Goal: Task Accomplishment & Management: Use online tool/utility

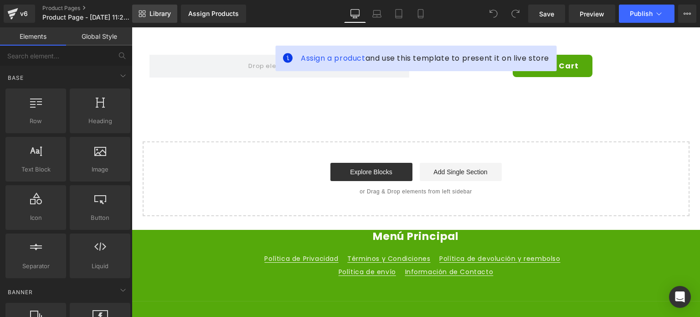
click at [164, 12] on span "Library" at bounding box center [159, 14] width 21 height 8
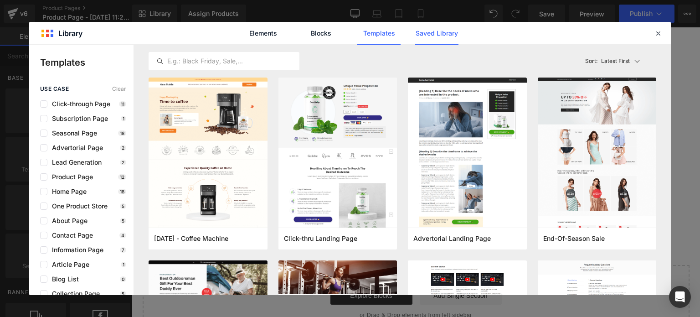
click at [416, 32] on link "Saved Library" at bounding box center [436, 33] width 43 height 23
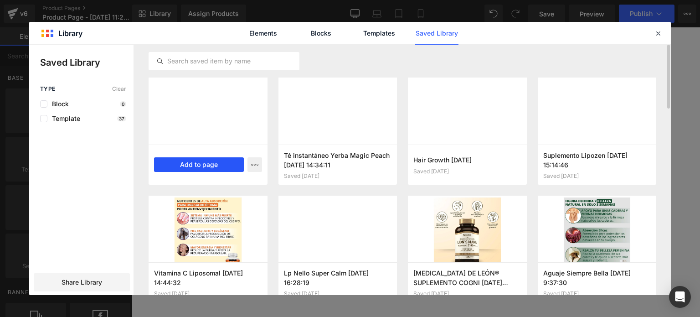
click at [190, 158] on button "Add to page" at bounding box center [199, 164] width 90 height 15
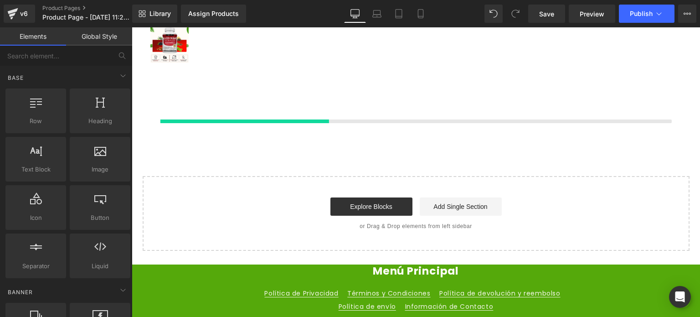
scroll to position [241, 0]
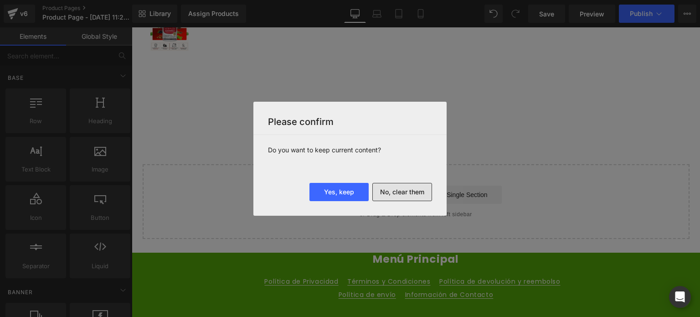
click at [387, 188] on button "No, clear them" at bounding box center [402, 192] width 60 height 18
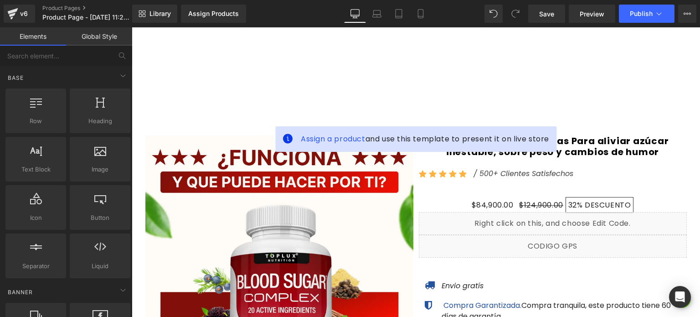
scroll to position [790, 0]
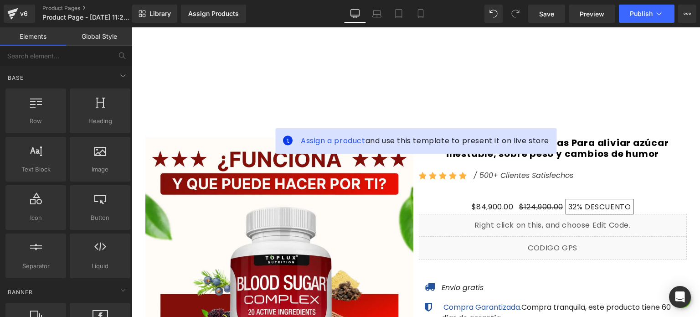
click at [378, 199] on img at bounding box center [279, 295] width 268 height 317
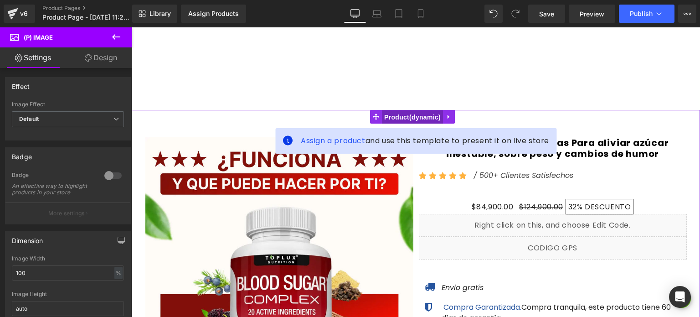
click at [410, 111] on span "Product" at bounding box center [412, 117] width 61 height 14
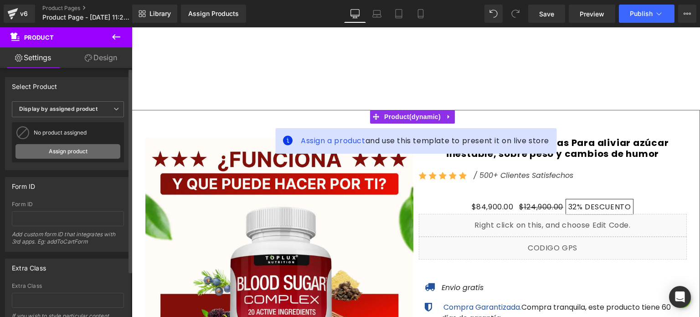
click at [76, 149] on link "Assign product" at bounding box center [67, 151] width 105 height 15
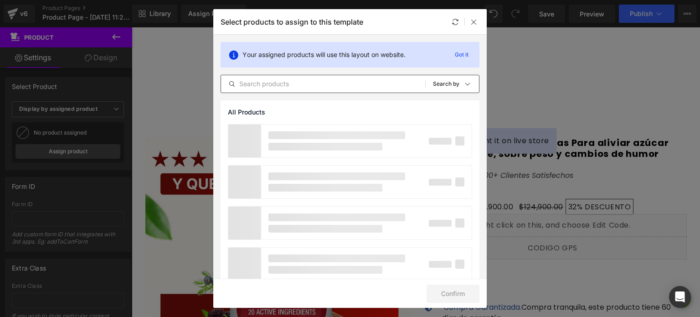
click at [309, 80] on input "text" at bounding box center [323, 83] width 204 height 11
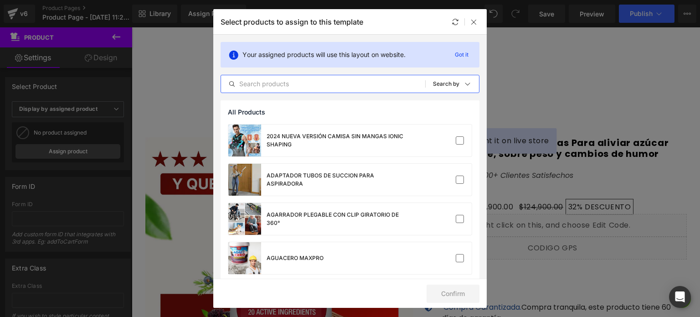
click at [318, 85] on input "text" at bounding box center [323, 83] width 204 height 11
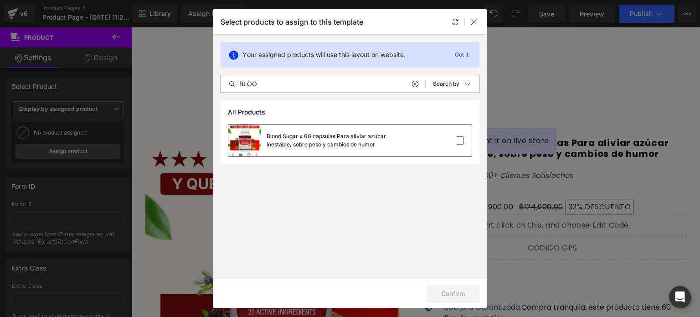
type input "BLOO"
click at [354, 128] on div "Blood Sugar x 60 capsulas Para aliviar azúcar inestable, sobre peso y cambios d…" at bounding box center [315, 140] width 175 height 32
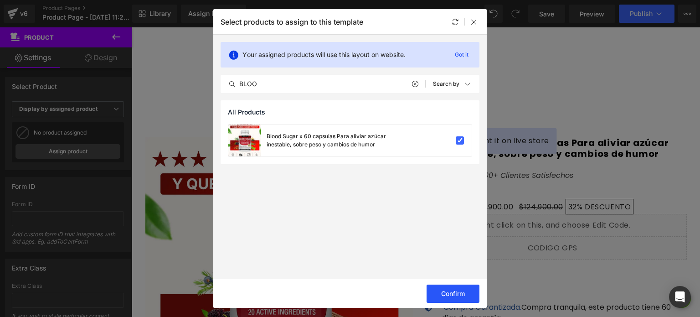
click at [435, 293] on button "Confirm" at bounding box center [453, 293] width 53 height 18
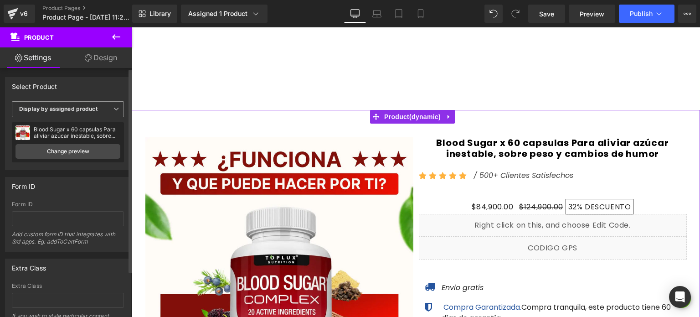
click at [76, 105] on span "Display by assigned product" at bounding box center [68, 109] width 112 height 16
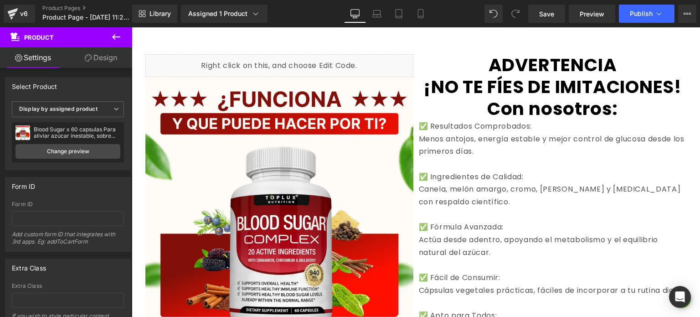
scroll to position [3433, 0]
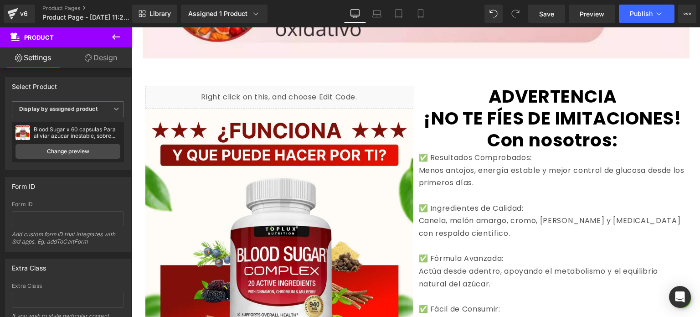
click at [390, 164] on img at bounding box center [279, 266] width 268 height 317
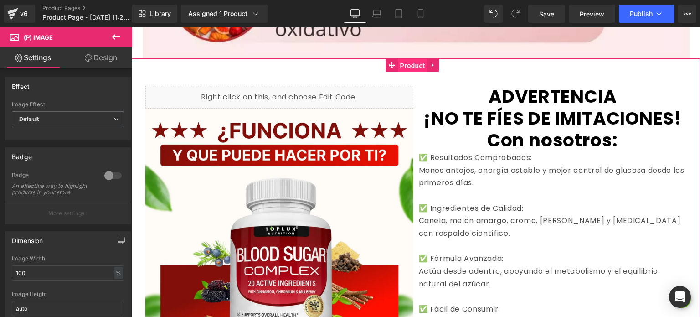
click at [406, 60] on span "Product" at bounding box center [413, 66] width 30 height 14
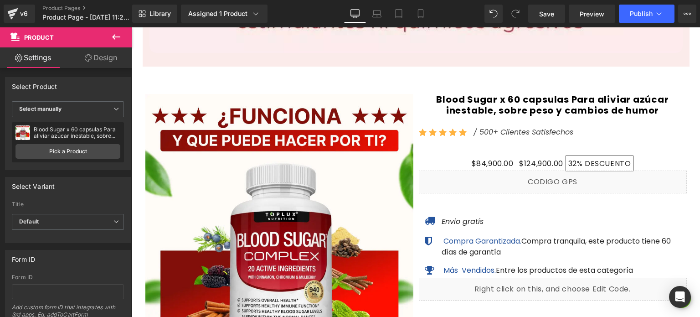
scroll to position [5438, 0]
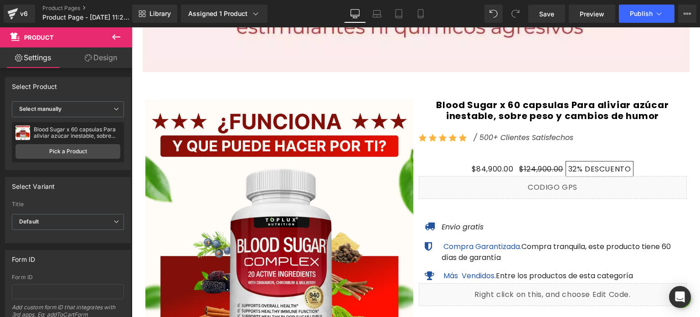
click at [378, 142] on img at bounding box center [279, 257] width 268 height 317
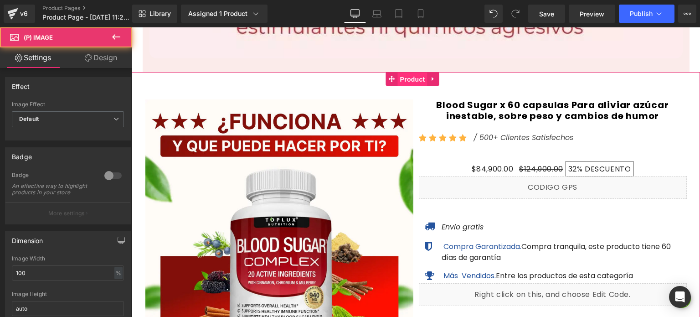
click at [407, 86] on span "Product" at bounding box center [413, 79] width 30 height 14
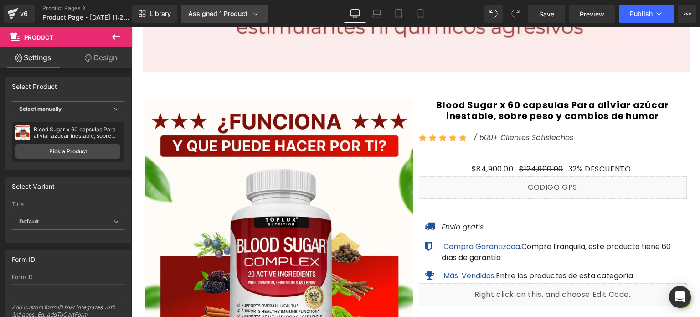
click at [236, 18] on div "Assigned 1 Product" at bounding box center [224, 13] width 72 height 9
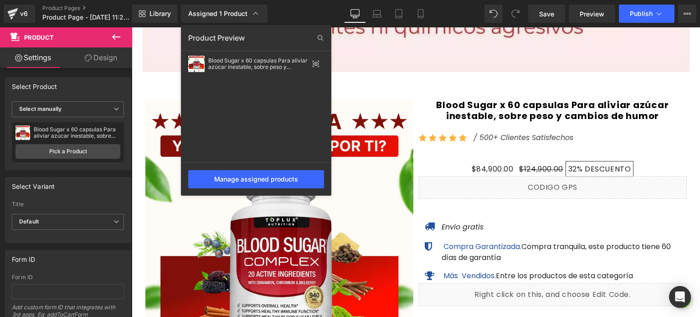
click at [420, 157] on div at bounding box center [416, 171] width 568 height 289
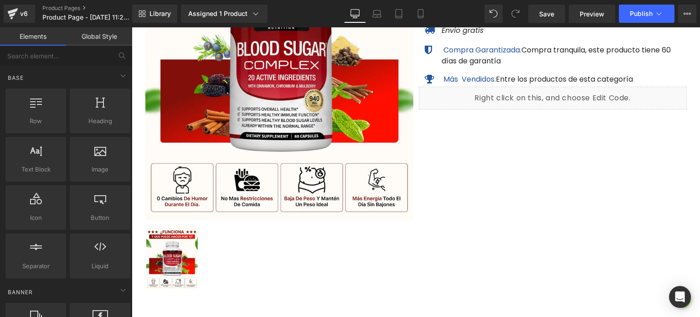
scroll to position [5629, 0]
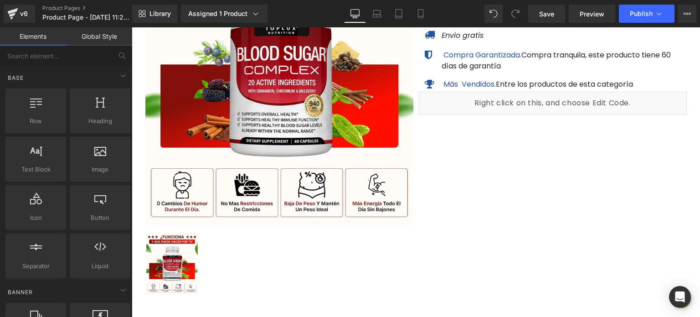
click at [628, 23] on div "Library Assigned 1 Product Product Preview Blood Sugar x 60 capsulas Para alivi…" at bounding box center [416, 13] width 568 height 27
click at [632, 17] on button "Publish" at bounding box center [647, 14] width 56 height 18
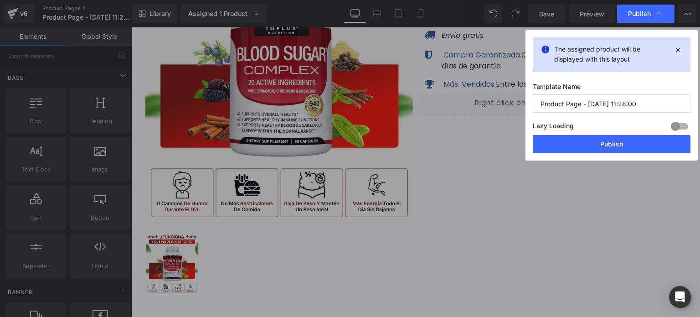
click at [586, 105] on input "Product Page - [DATE] 11:28:00" at bounding box center [612, 103] width 158 height 18
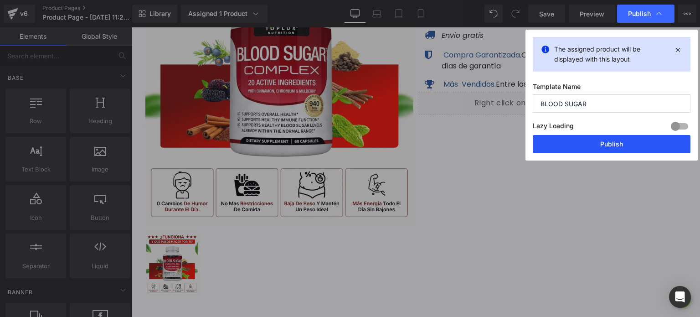
type input "BLOOD SUGAR"
click at [594, 138] on button "Publish" at bounding box center [612, 144] width 158 height 18
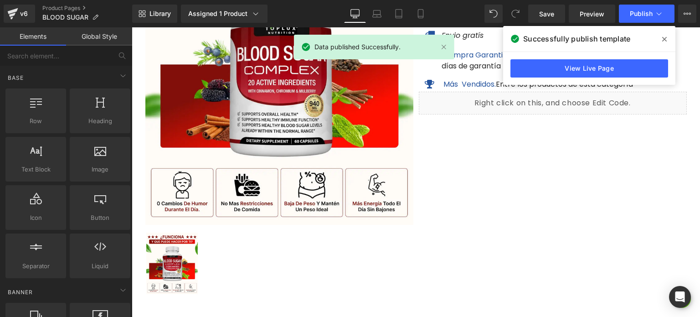
click at [663, 41] on icon at bounding box center [664, 39] width 5 height 5
